Goal: Complete application form: Complete application form

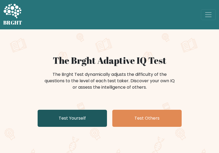
click at [76, 120] on link "Test Yourself" at bounding box center [72, 118] width 69 height 17
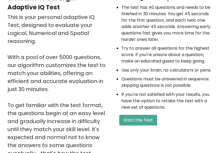
scroll to position [71, 0]
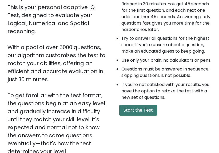
click at [136, 116] on button "Start the Test" at bounding box center [138, 110] width 38 height 11
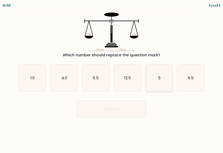
click at [152, 82] on icon "5" at bounding box center [159, 78] width 27 height 27
click at [112, 78] on input "e. 5" at bounding box center [112, 77] width 0 height 1
radio input "true"
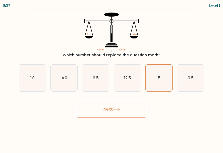
click at [121, 116] on button "Next" at bounding box center [111, 109] width 69 height 17
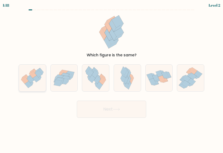
click at [29, 76] on icon at bounding box center [29, 76] width 5 height 5
click at [112, 77] on input "a." at bounding box center [112, 77] width 0 height 1
radio input "true"
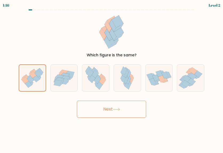
click at [115, 111] on icon at bounding box center [116, 109] width 7 height 3
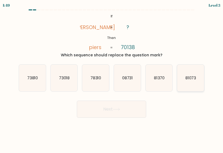
click at [190, 81] on icon "81073" at bounding box center [190, 78] width 27 height 27
click at [112, 78] on input "f. 81073" at bounding box center [112, 77] width 0 height 1
radio input "true"
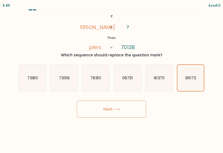
click at [129, 112] on button "Next" at bounding box center [111, 109] width 69 height 17
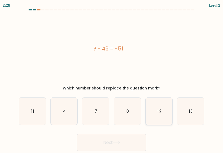
click at [160, 120] on icon "-2" at bounding box center [159, 111] width 27 height 27
click at [112, 78] on input "e. -2" at bounding box center [112, 77] width 0 height 1
radio input "true"
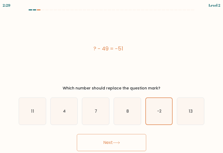
click at [135, 140] on button "Next" at bounding box center [111, 142] width 69 height 17
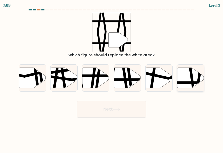
click at [193, 81] on icon at bounding box center [193, 67] width 4 height 54
click at [112, 78] on input "f." at bounding box center [112, 77] width 0 height 1
radio input "true"
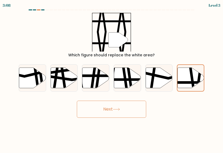
click at [105, 109] on button "Next" at bounding box center [111, 109] width 69 height 17
